Goal: Information Seeking & Learning: Compare options

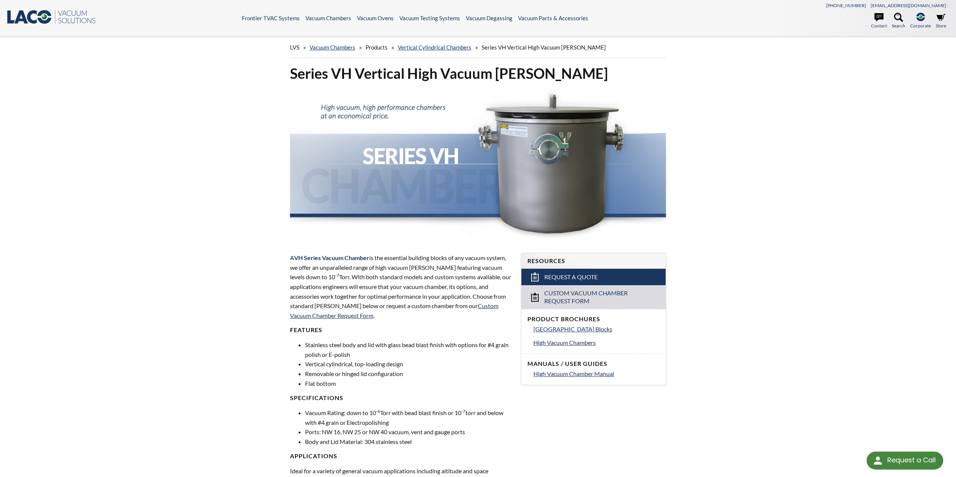
select select "Language Translate Widget"
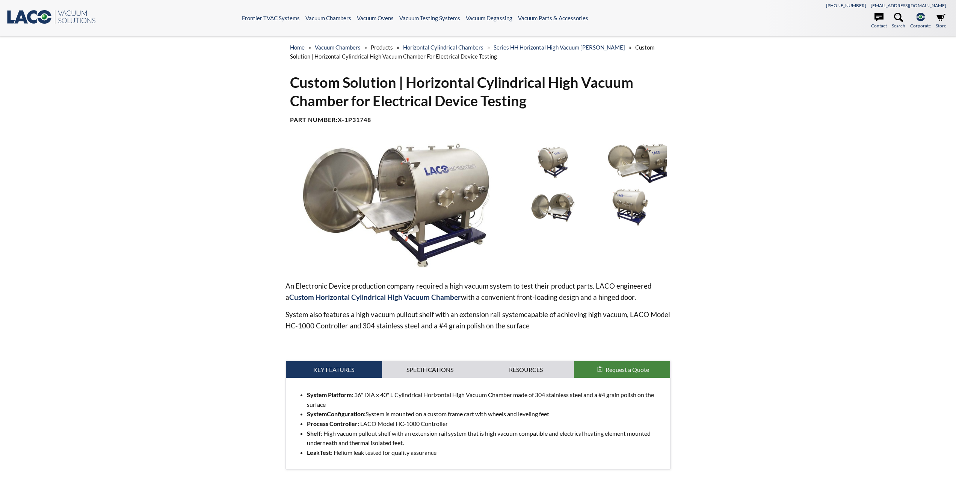
select select "Language Translate Widget"
click at [454, 45] on link "Horizontal Cylindrical Chambers" at bounding box center [443, 47] width 80 height 7
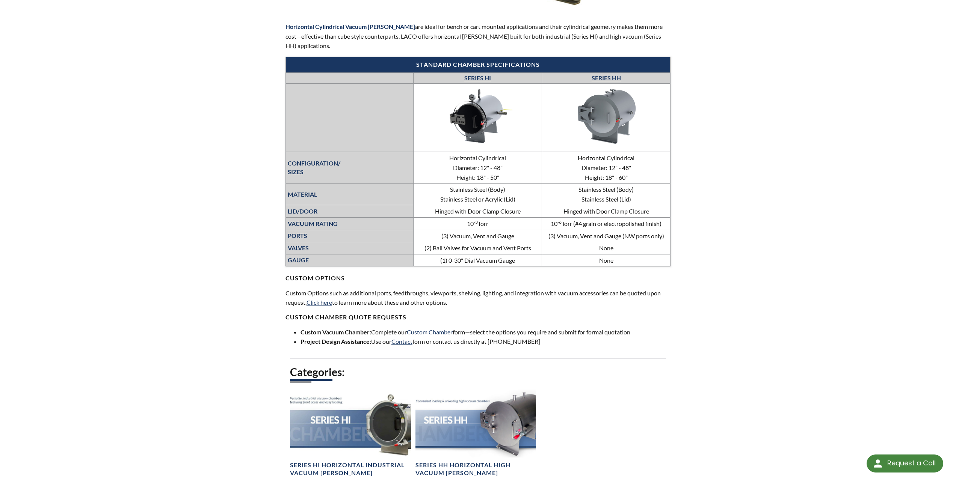
scroll to position [81, 0]
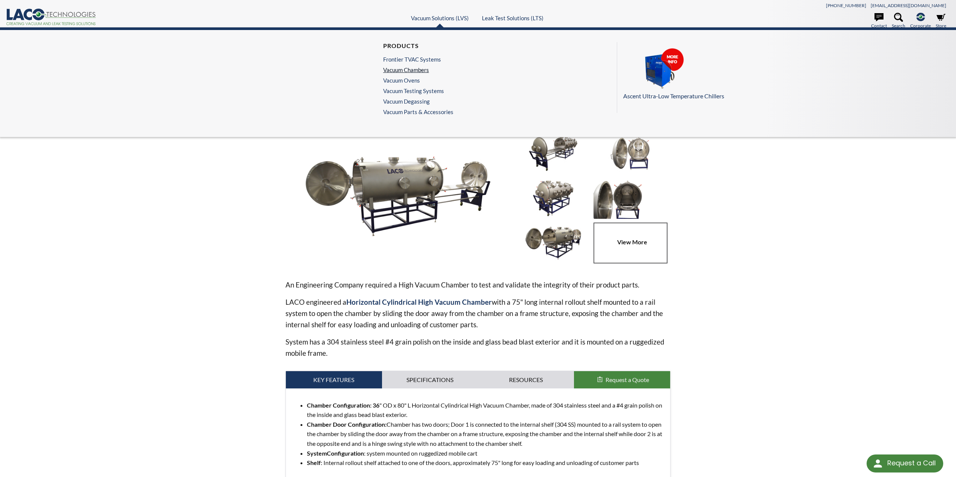
click at [419, 68] on link "Vacuum Chambers" at bounding box center [416, 69] width 66 height 7
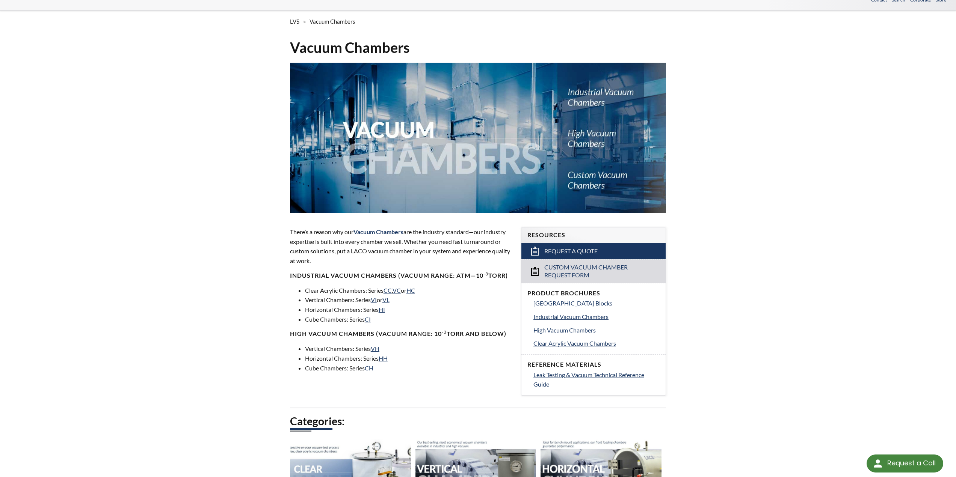
scroll to position [50, 0]
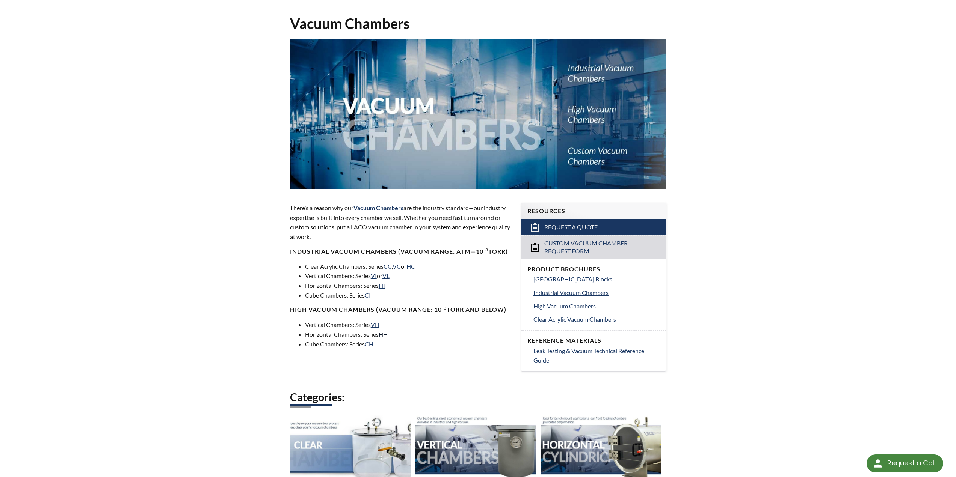
click at [384, 335] on link "HH" at bounding box center [383, 334] width 9 height 7
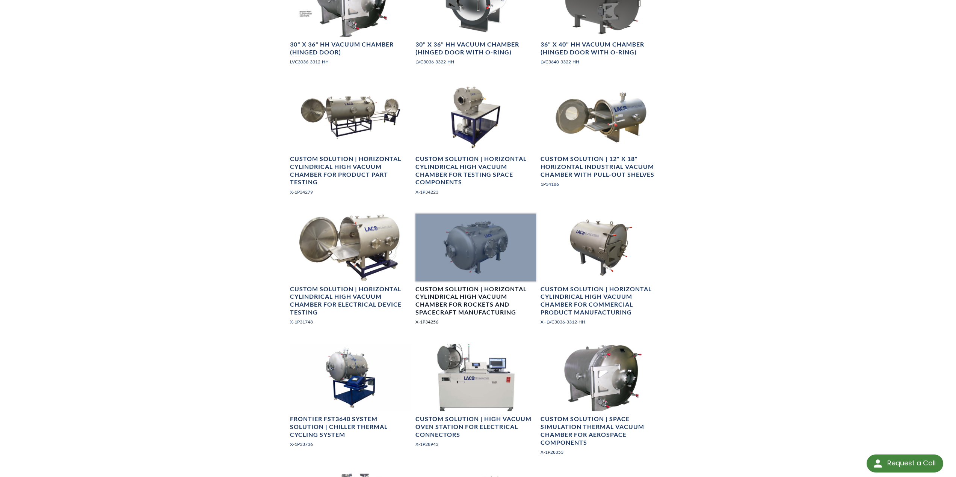
scroll to position [751, 0]
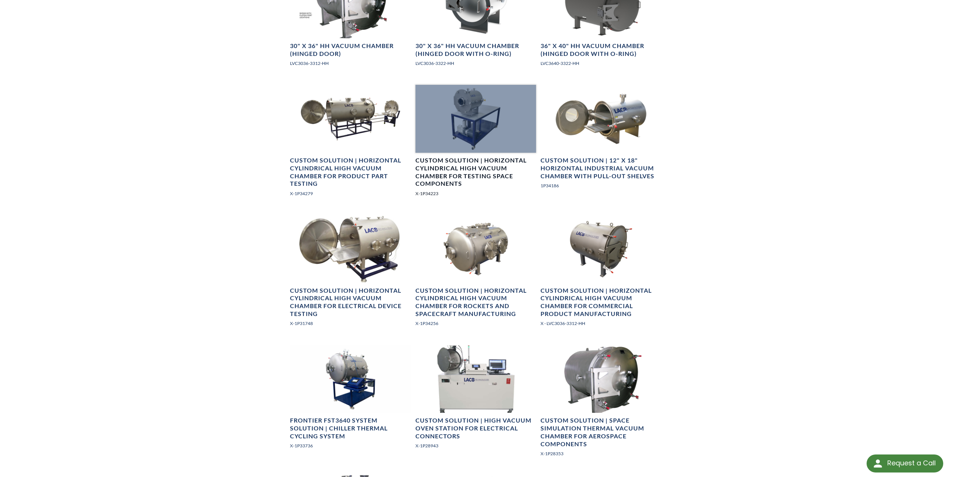
click at [465, 168] on h4 "Custom Solution | Horizontal Cylindrical High Vacuum Chamber for Testing Space …" at bounding box center [476, 172] width 121 height 31
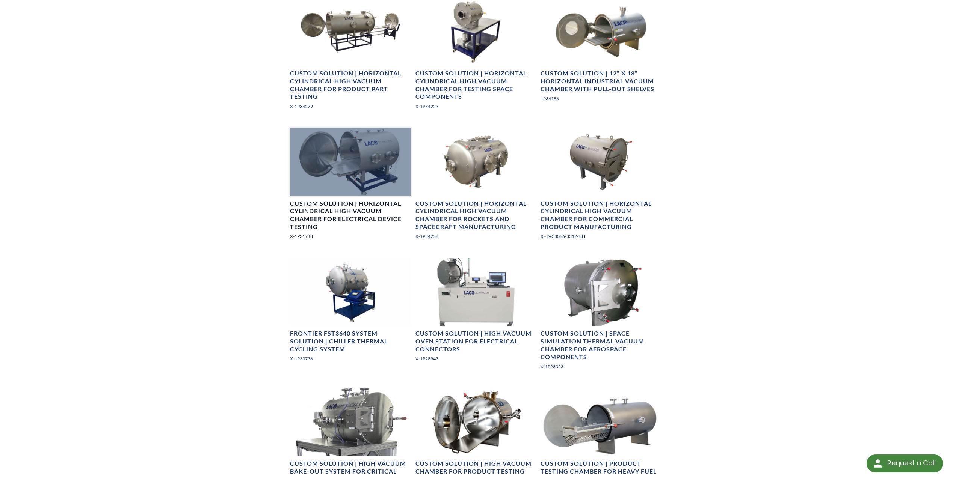
scroll to position [952, 0]
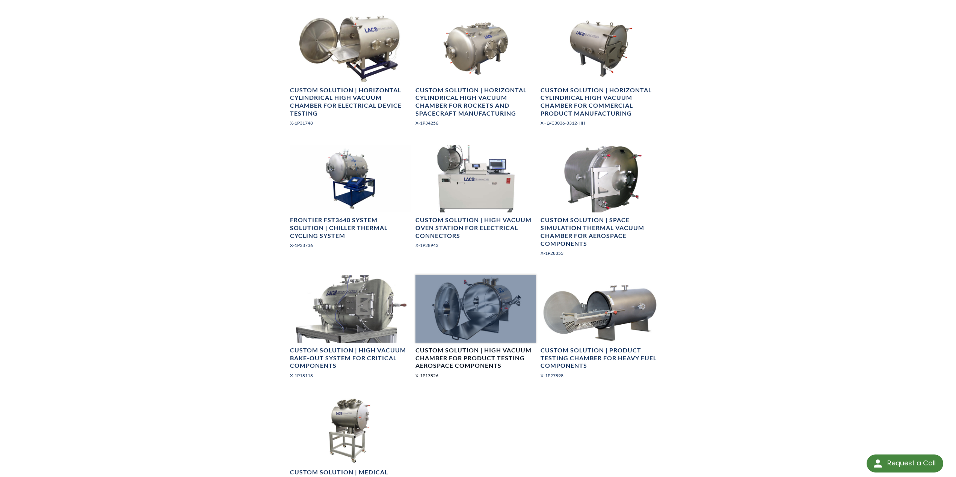
click at [473, 362] on h4 "Custom Solution | High Vacuum Chamber for Product Testing Aerospace Components" at bounding box center [476, 358] width 121 height 23
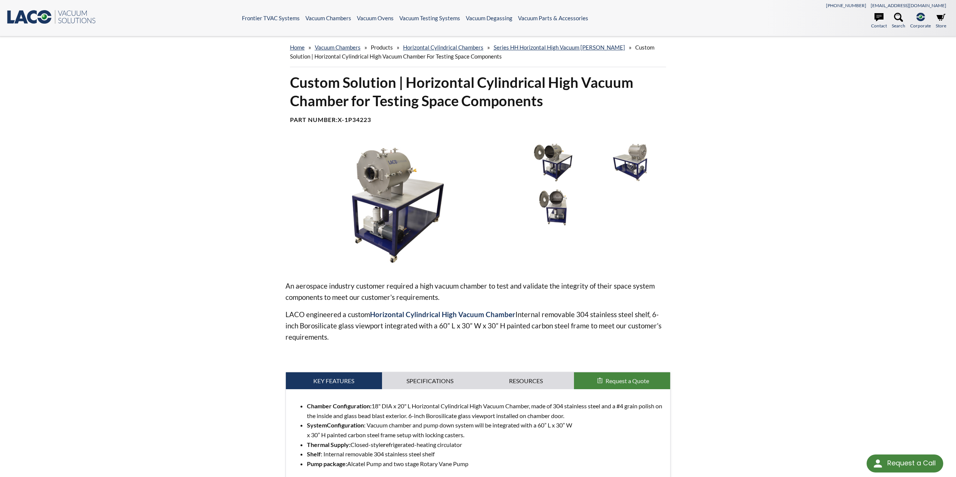
click at [558, 153] on img at bounding box center [553, 162] width 73 height 41
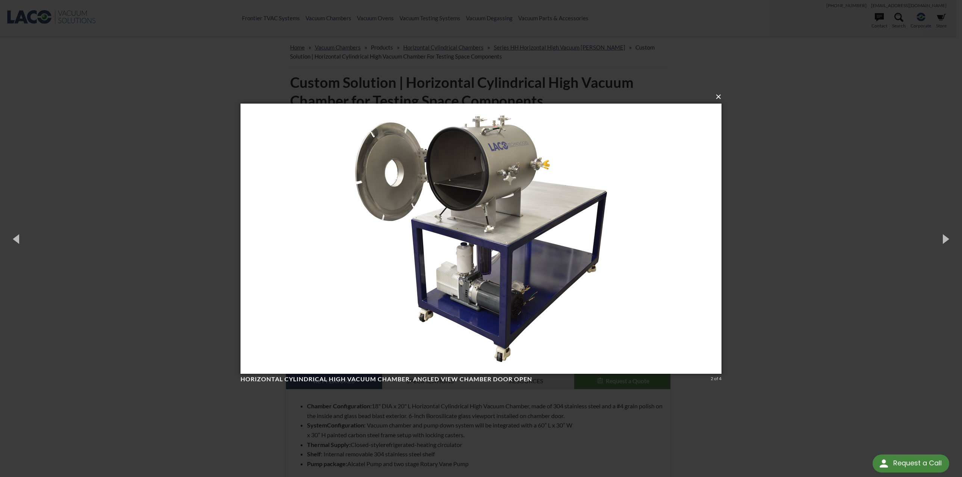
click at [718, 97] on button "×" at bounding box center [483, 97] width 481 height 17
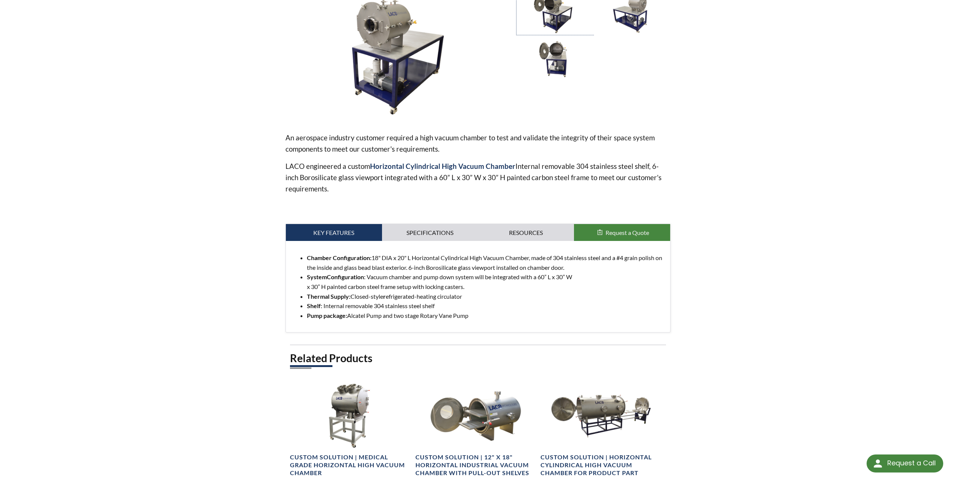
scroll to position [150, 0]
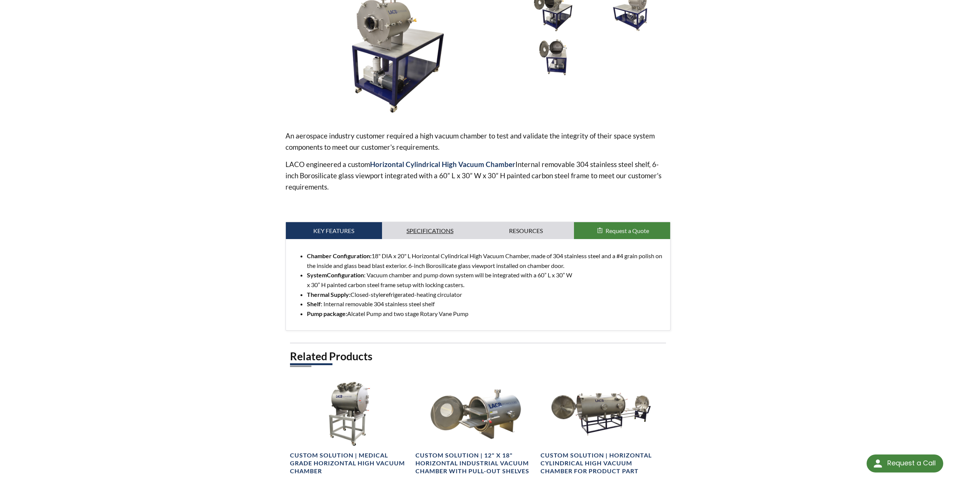
click at [428, 228] on link "Specifications" at bounding box center [430, 230] width 96 height 17
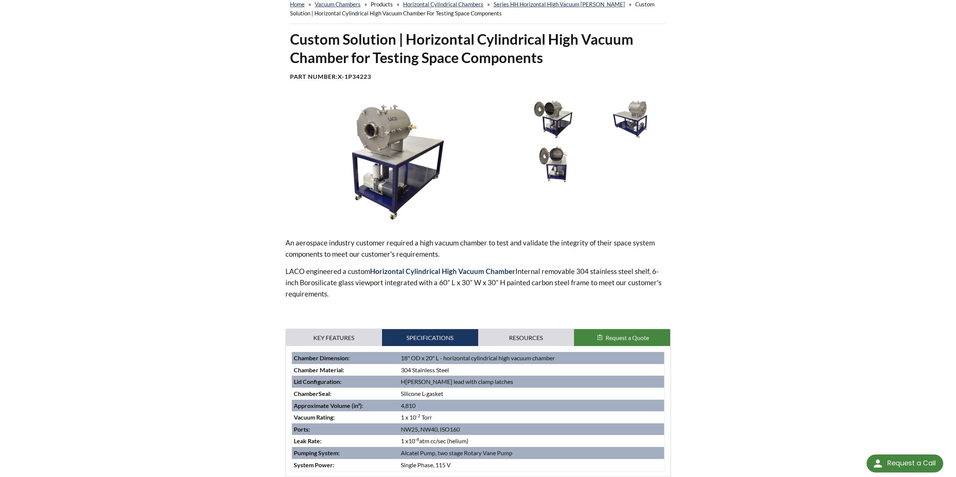
scroll to position [0, 0]
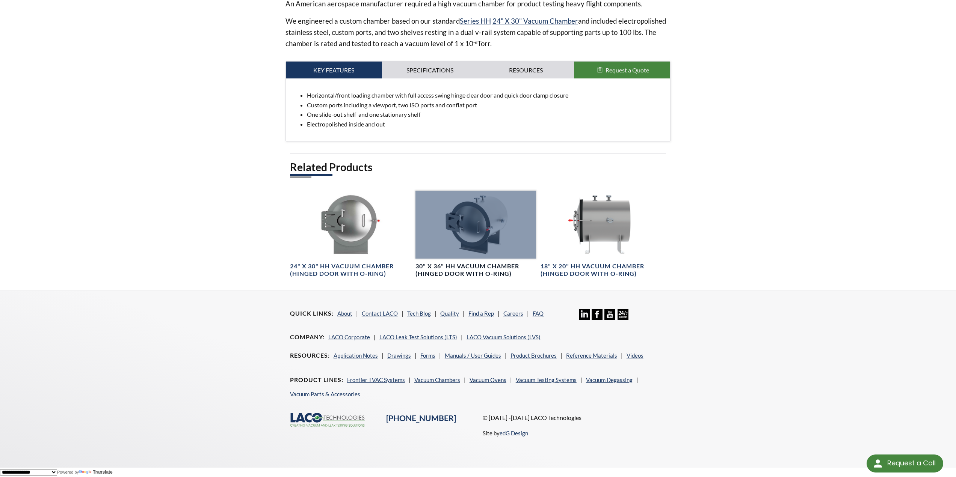
scroll to position [133, 0]
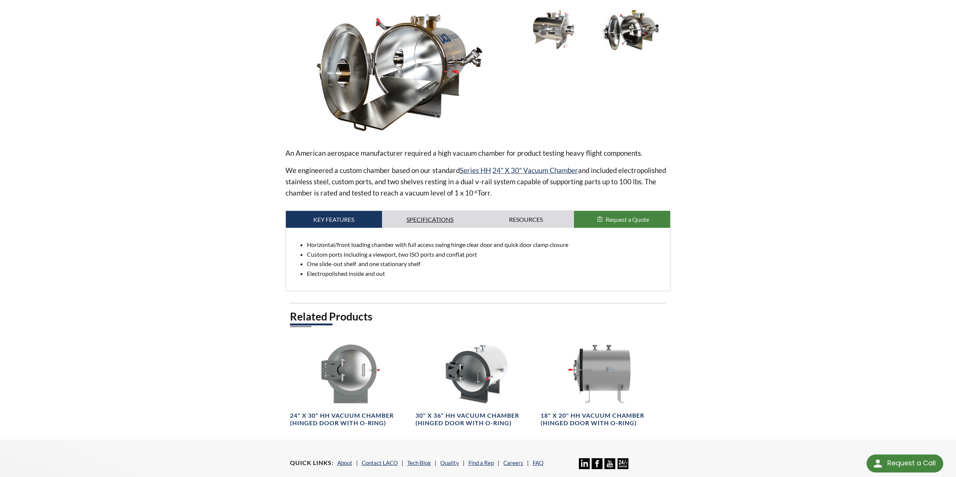
click at [422, 215] on link "Specifications" at bounding box center [430, 219] width 96 height 17
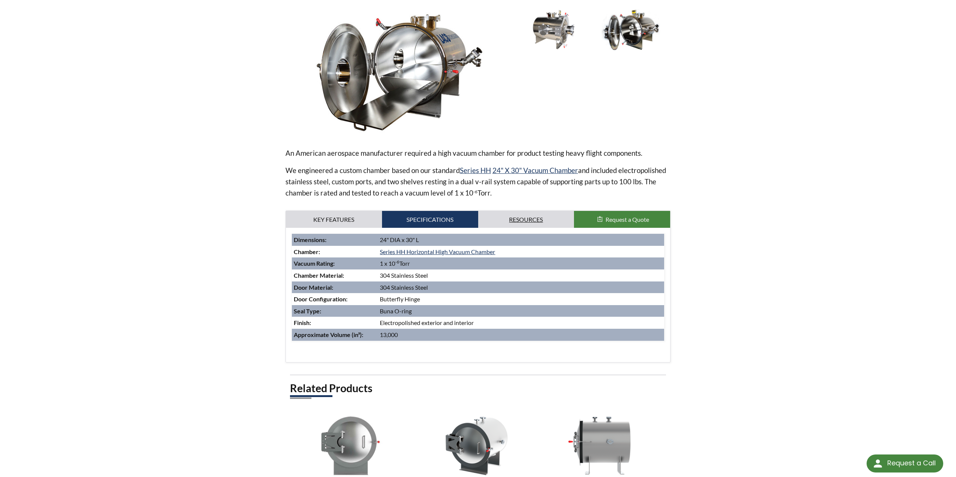
click at [518, 220] on link "Resources" at bounding box center [526, 219] width 96 height 17
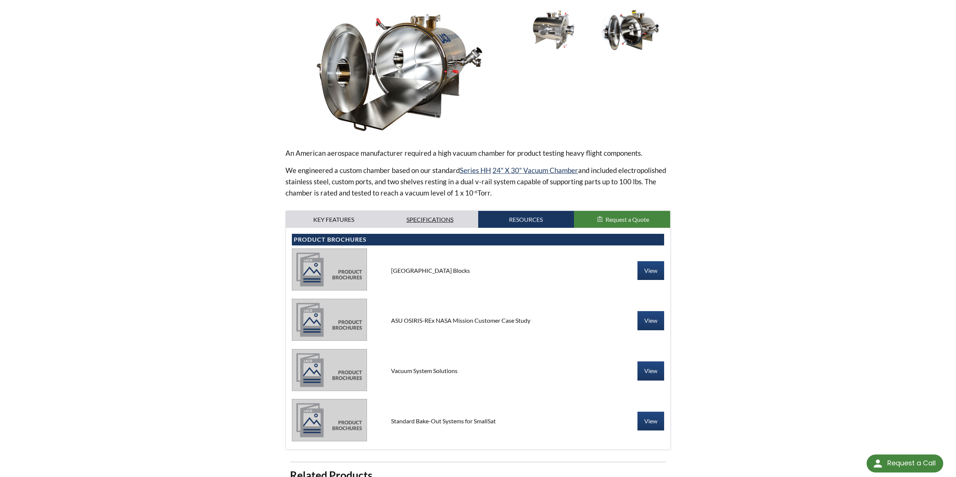
click at [422, 220] on link "Specifications" at bounding box center [430, 219] width 96 height 17
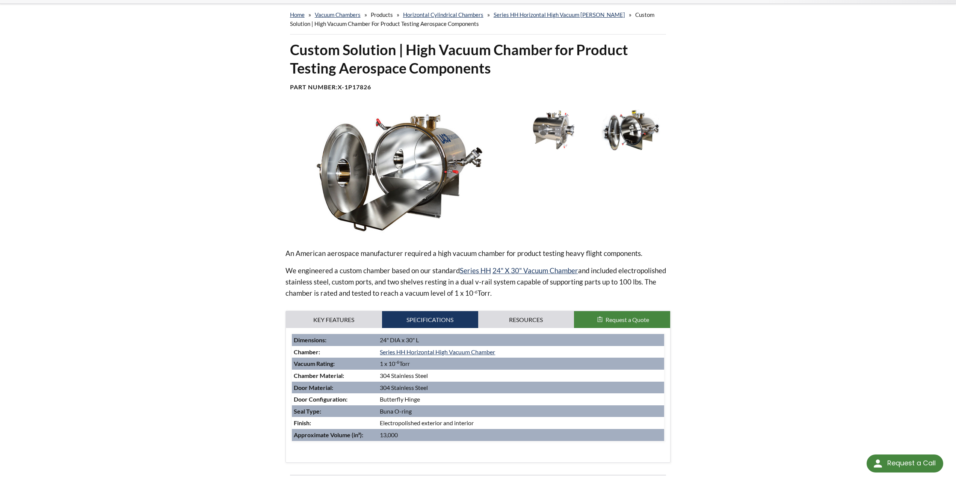
scroll to position [0, 0]
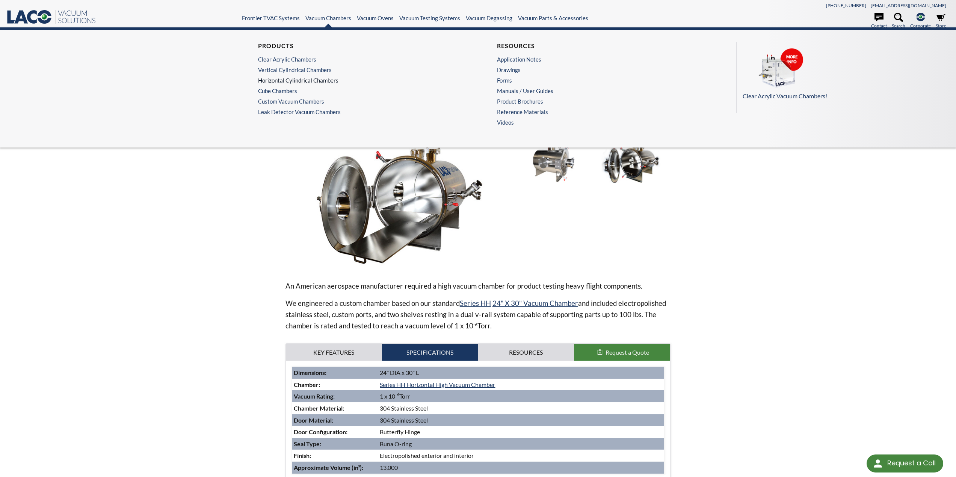
click at [297, 81] on link "Horizontal Cylindrical Chambers" at bounding box center [356, 80] width 197 height 7
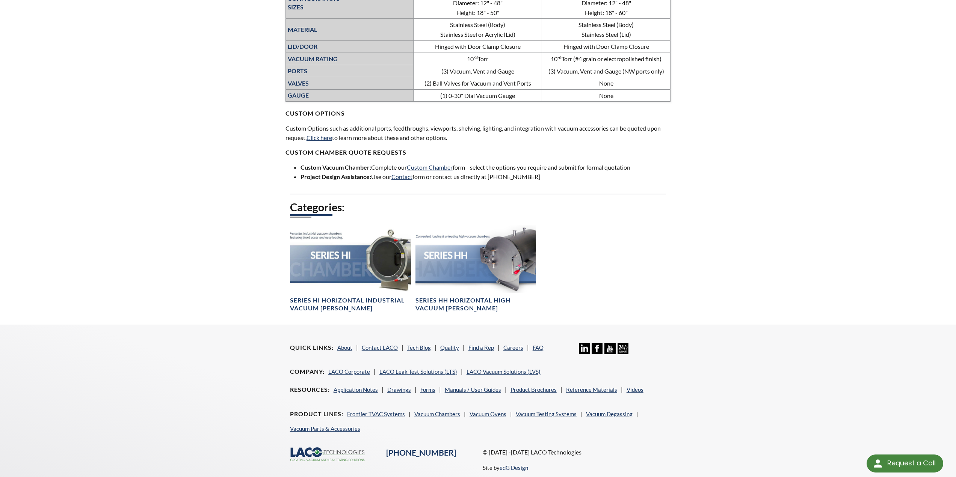
scroll to position [432, 0]
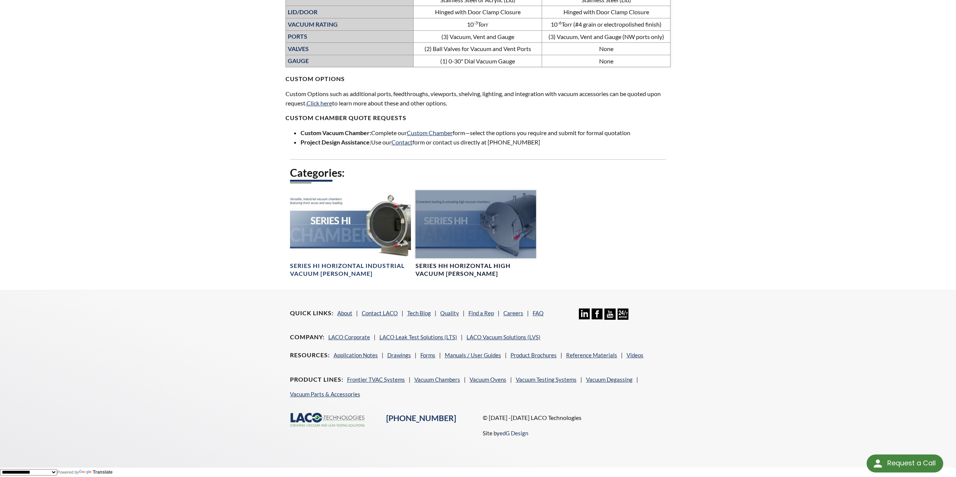
click at [458, 268] on h4 "Series HH Horizontal High Vacuum [PERSON_NAME]" at bounding box center [476, 270] width 121 height 16
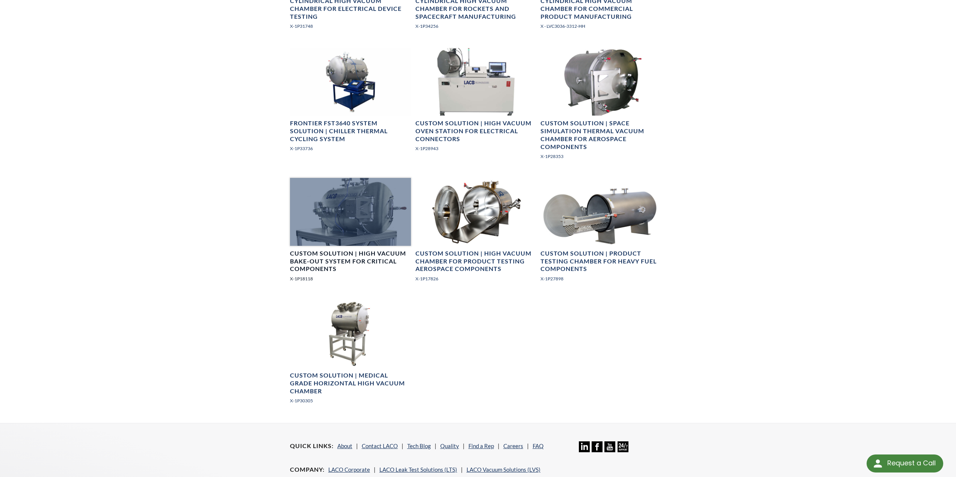
scroll to position [1032, 0]
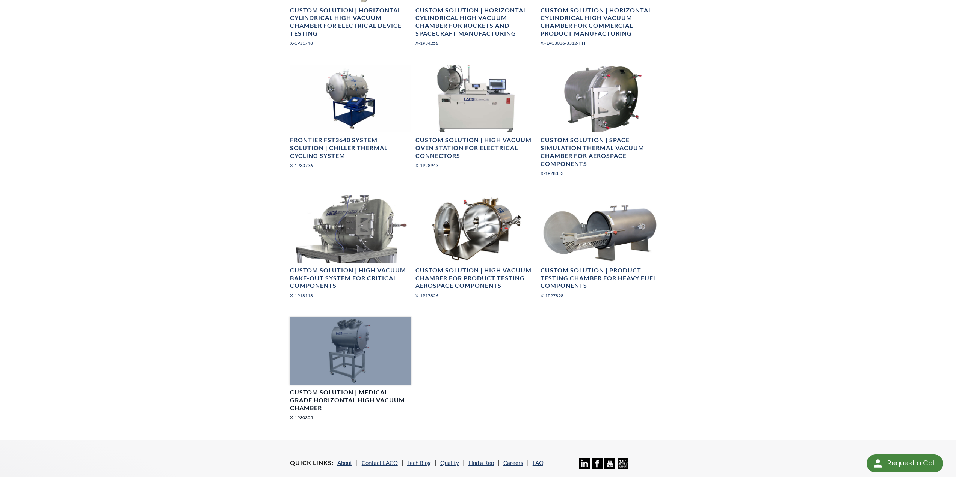
click at [325, 398] on h4 "Custom Solution | Medical Grade Horizontal High Vacuum Chamber" at bounding box center [350, 400] width 121 height 23
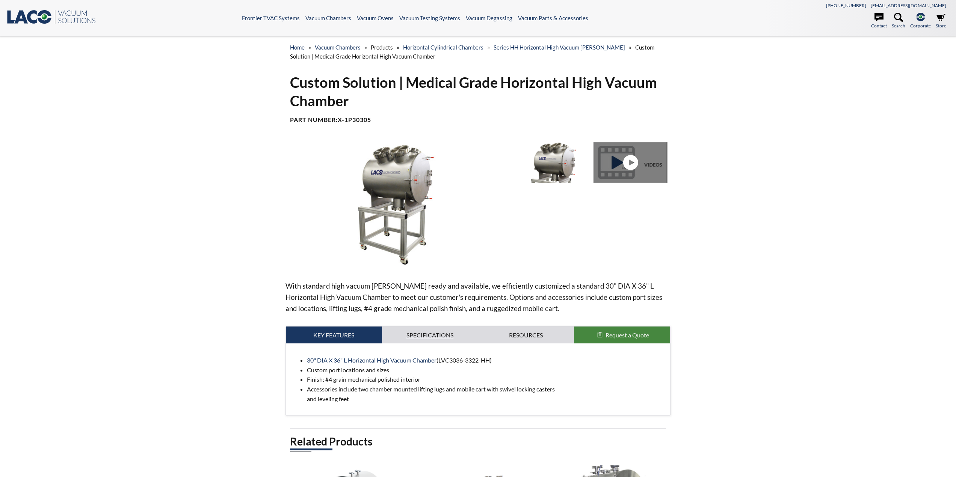
select select "Language Translate Widget"
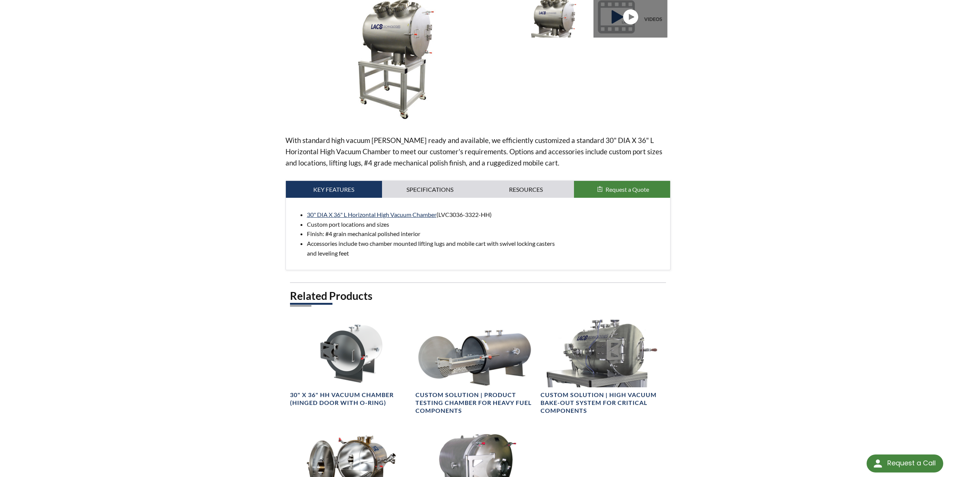
scroll to position [150, 0]
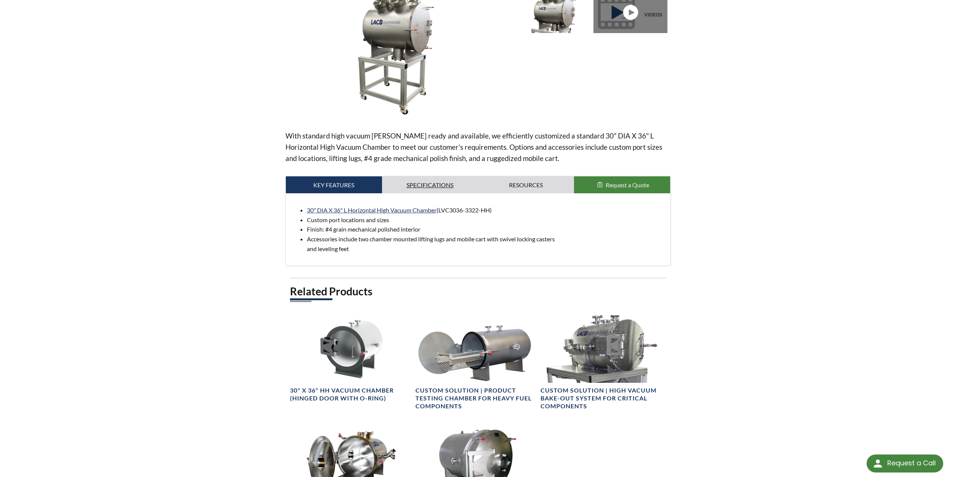
click at [409, 183] on link "Specifications" at bounding box center [430, 185] width 96 height 17
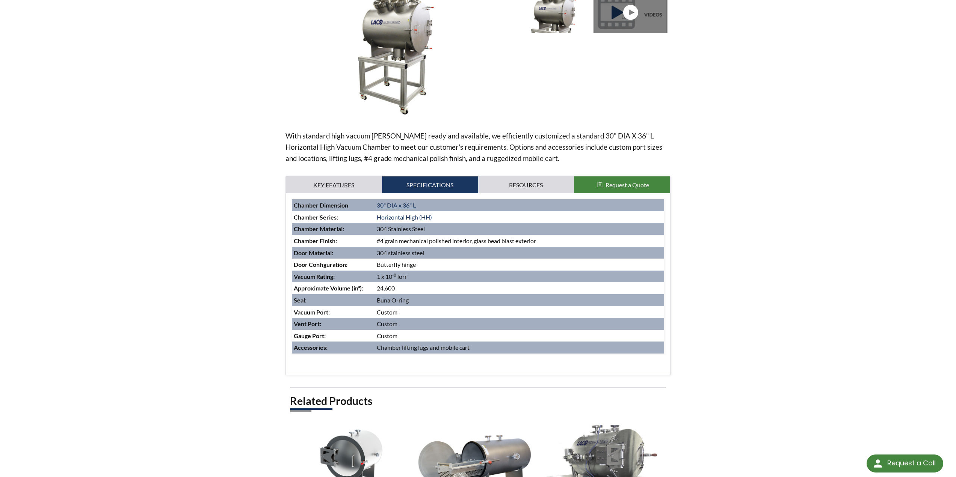
click at [339, 187] on link "Key Features" at bounding box center [334, 185] width 96 height 17
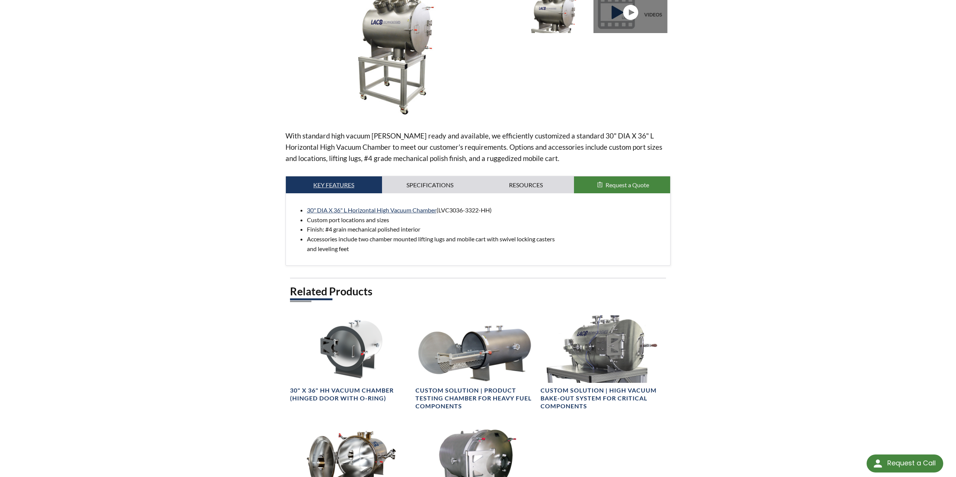
click at [327, 184] on link "Key Features" at bounding box center [334, 185] width 96 height 17
click at [328, 183] on link "Key Features" at bounding box center [334, 185] width 96 height 17
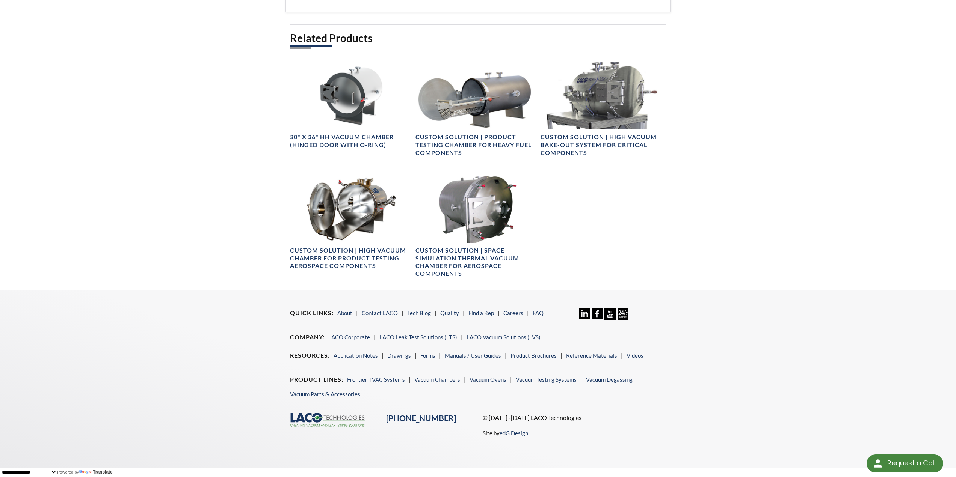
scroll to position [405, 0]
click at [373, 312] on link "Contact LACO" at bounding box center [380, 313] width 36 height 7
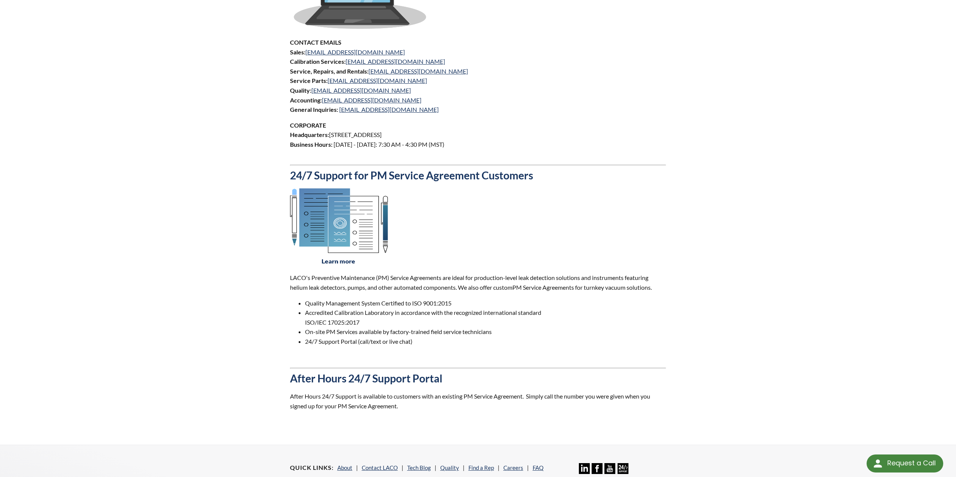
scroll to position [301, 0]
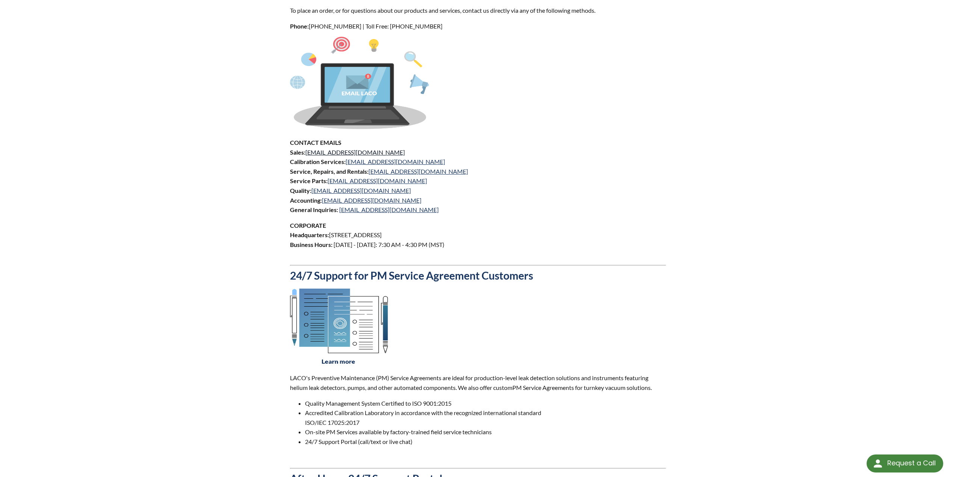
click at [346, 152] on link "sales@lacotech.com" at bounding box center [355, 152] width 100 height 7
